Goal: Check status: Check status

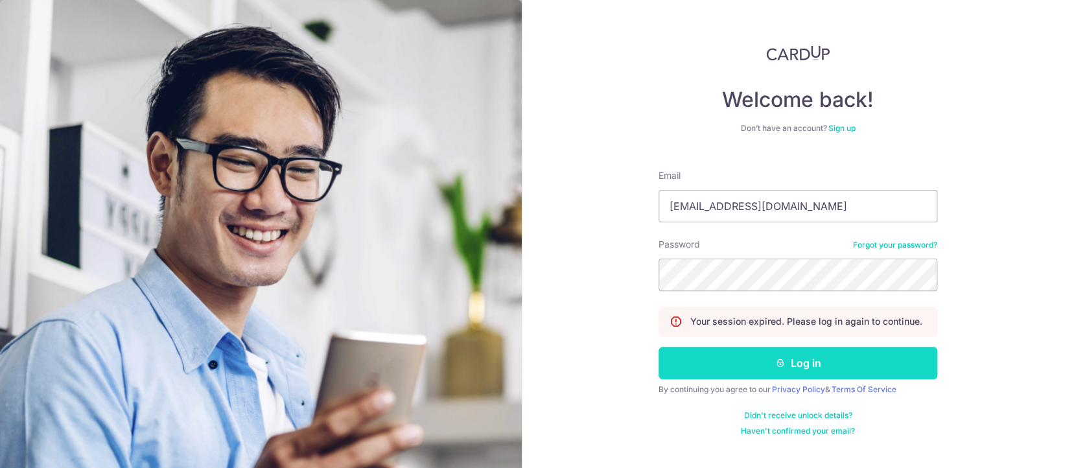
click at [778, 357] on button "Log in" at bounding box center [798, 363] width 279 height 32
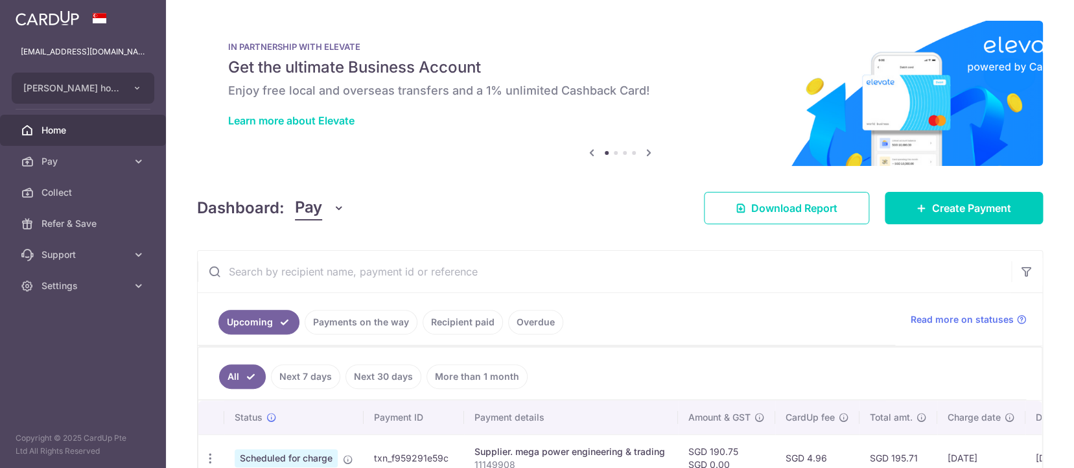
click at [351, 268] on input "text" at bounding box center [604, 271] width 813 height 41
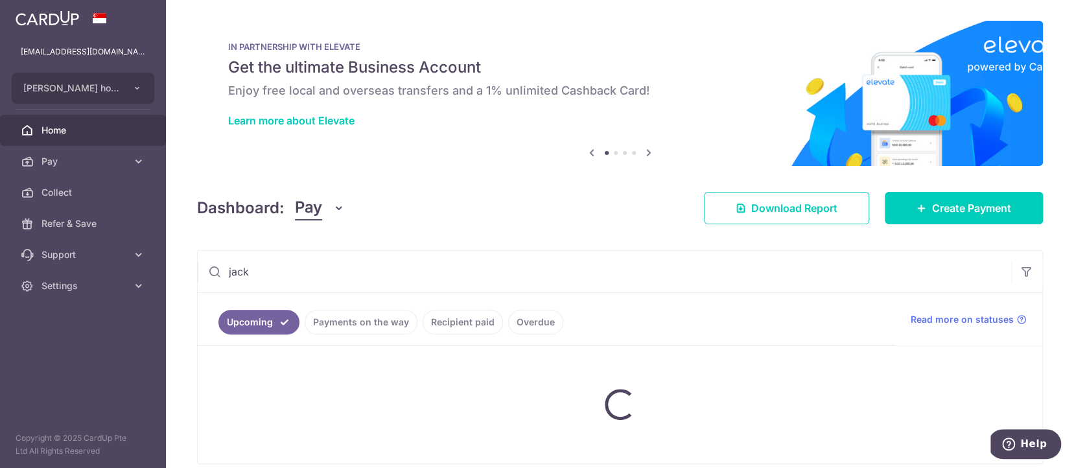
type input "jack"
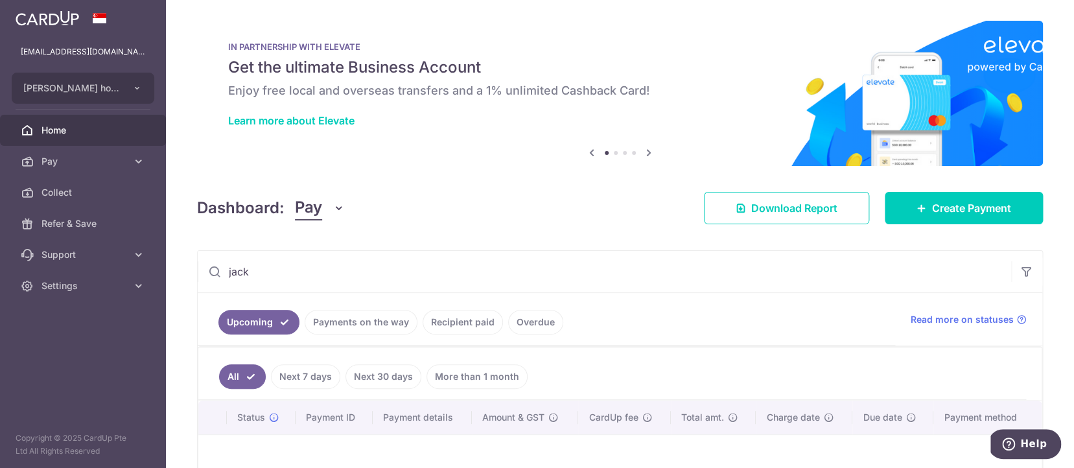
scroll to position [165, 0]
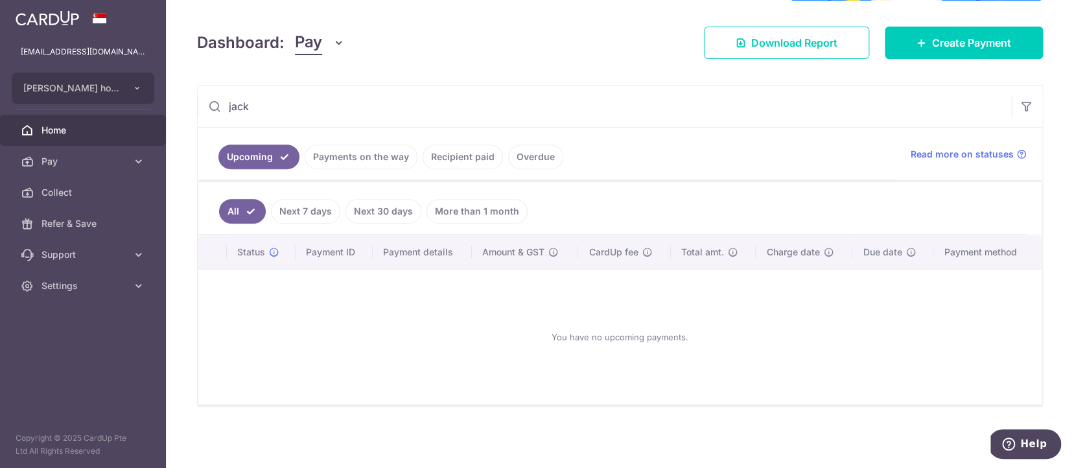
click at [371, 157] on link "Payments on the way" at bounding box center [361, 157] width 113 height 25
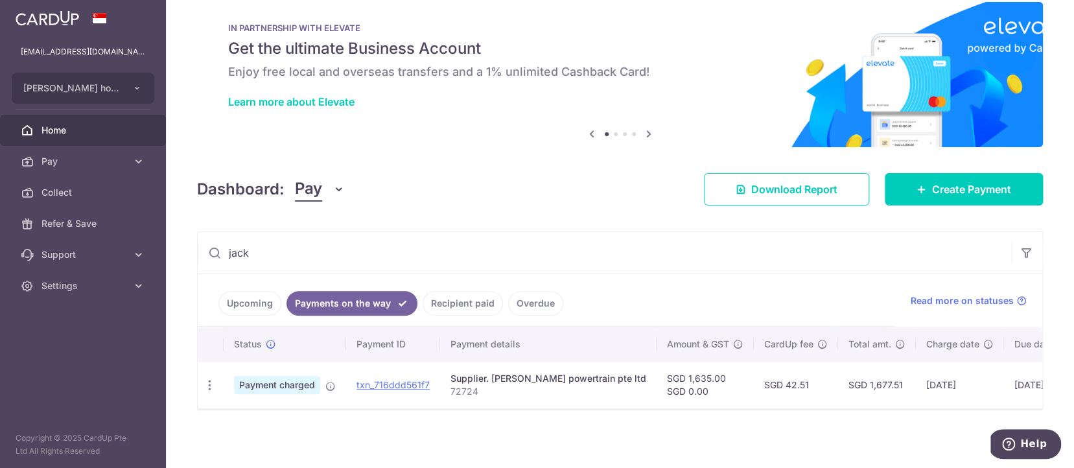
scroll to position [16, 0]
